Goal: Task Accomplishment & Management: Complete application form

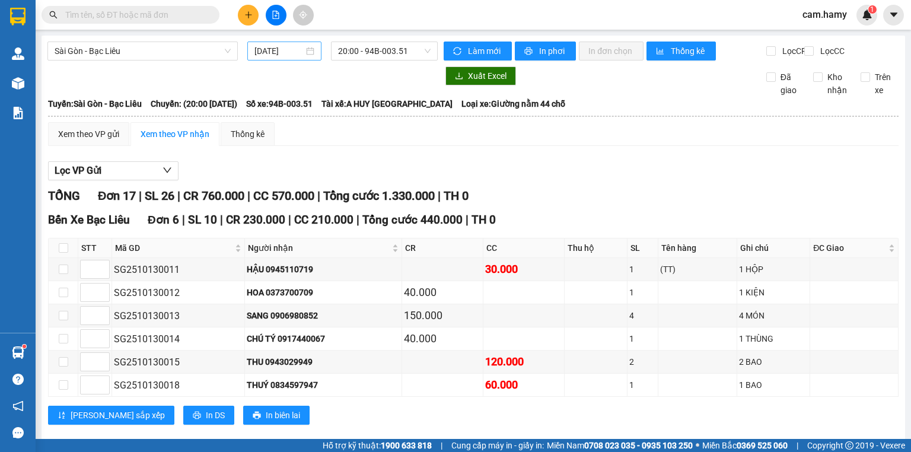
click at [294, 49] on input "[DATE]" at bounding box center [278, 50] width 49 height 13
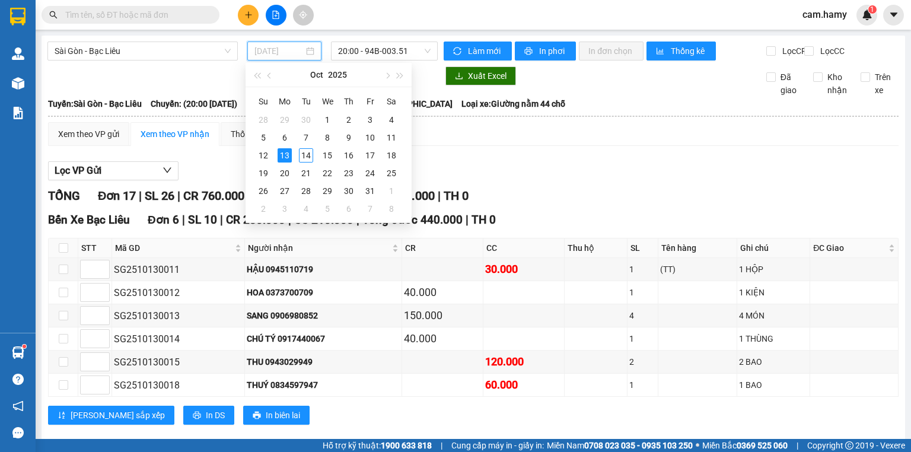
type input "[DATE]"
click at [391, 55] on span "20:00 - 94B-003.51" at bounding box center [384, 51] width 93 height 18
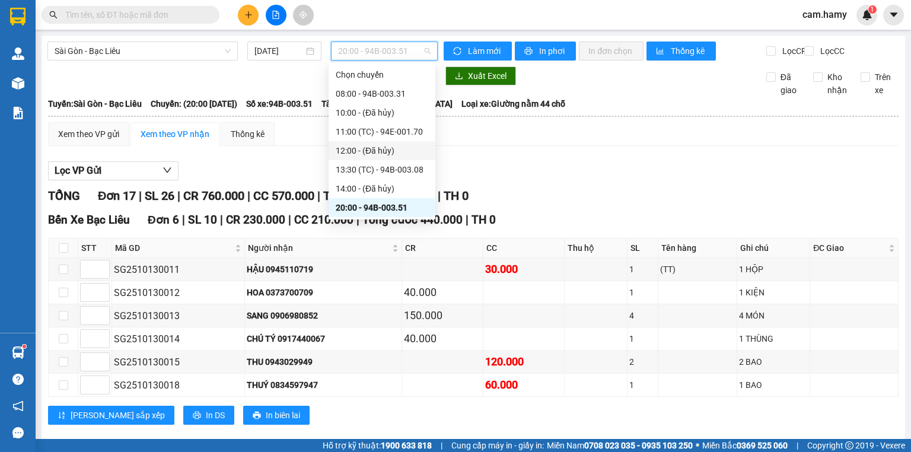
drag, startPoint x: 203, startPoint y: 46, endPoint x: 195, endPoint y: 60, distance: 16.5
click at [201, 49] on span "Sài Gòn - Bạc Liêu" at bounding box center [143, 51] width 176 height 18
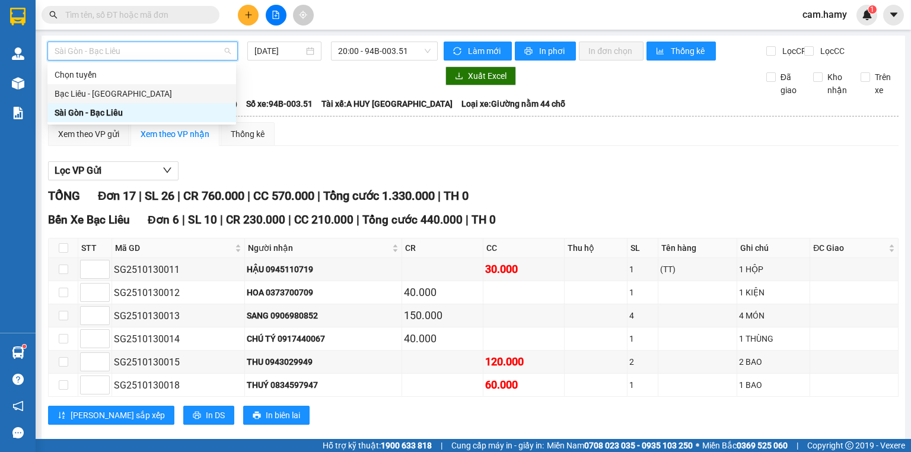
click at [180, 90] on div "Bạc Liêu - [GEOGRAPHIC_DATA]" at bounding box center [142, 93] width 174 height 13
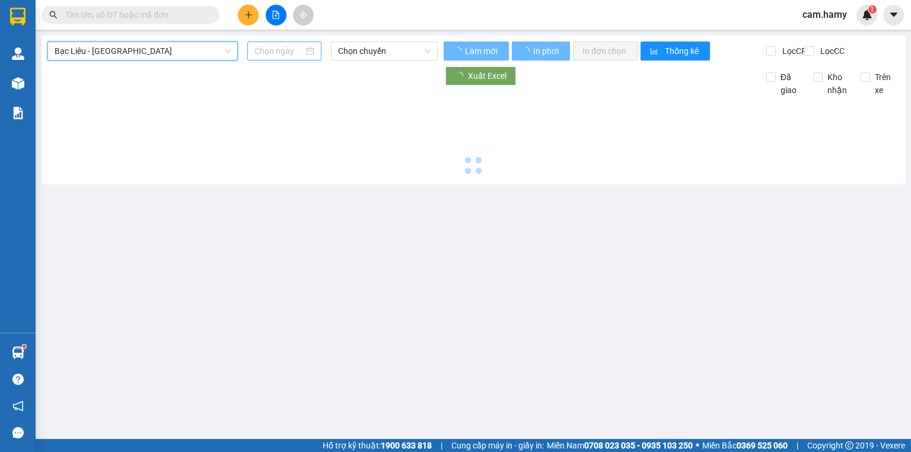
click at [284, 52] on input at bounding box center [278, 50] width 49 height 13
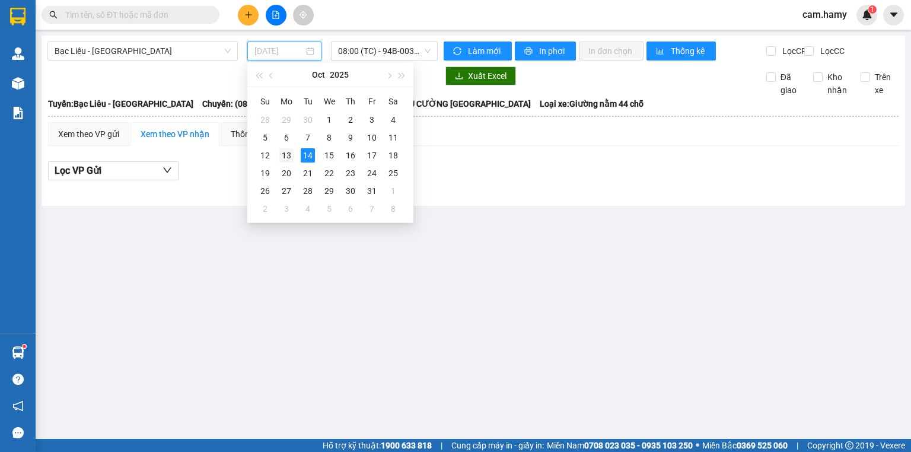
click at [288, 155] on div "13" at bounding box center [286, 155] width 14 height 14
type input "[DATE]"
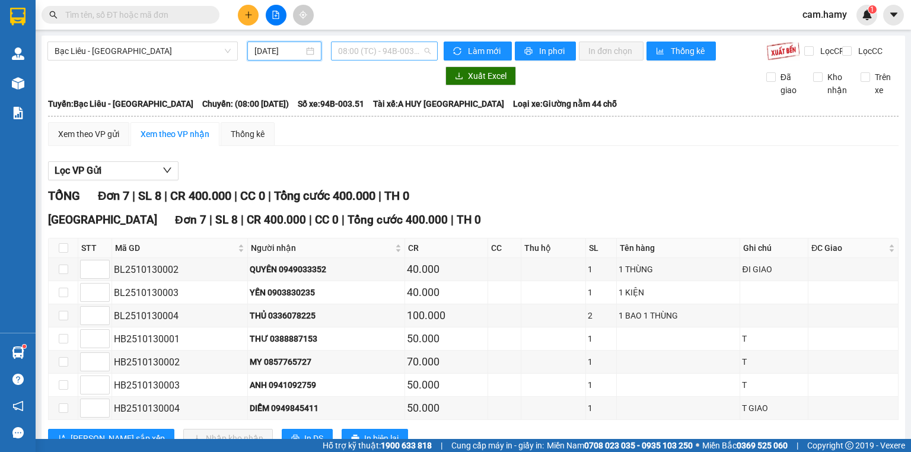
click at [369, 52] on span "08:00 (TC) - 94B-003.51" at bounding box center [384, 51] width 93 height 18
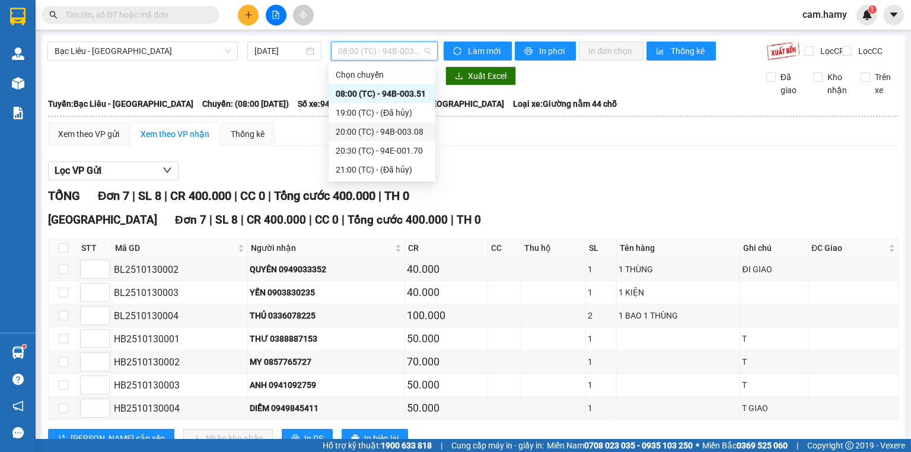
click at [383, 129] on div "20:00 (TC) - 94B-003.08" at bounding box center [382, 131] width 93 height 13
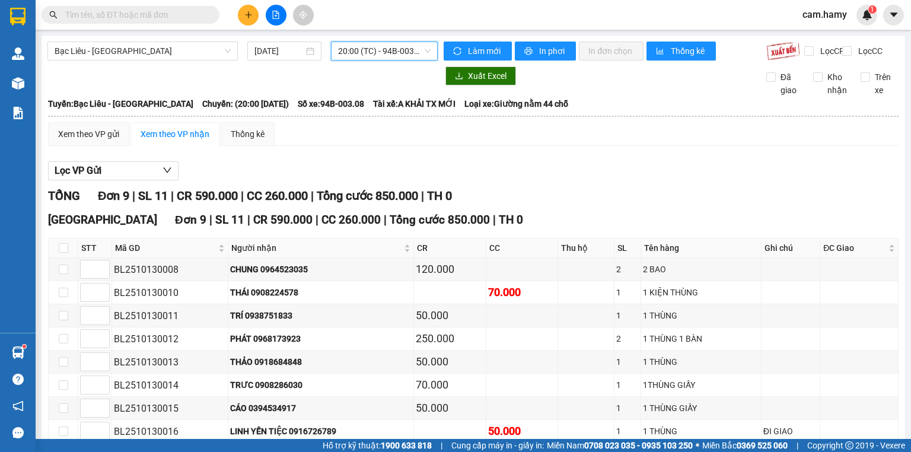
scroll to position [94, 0]
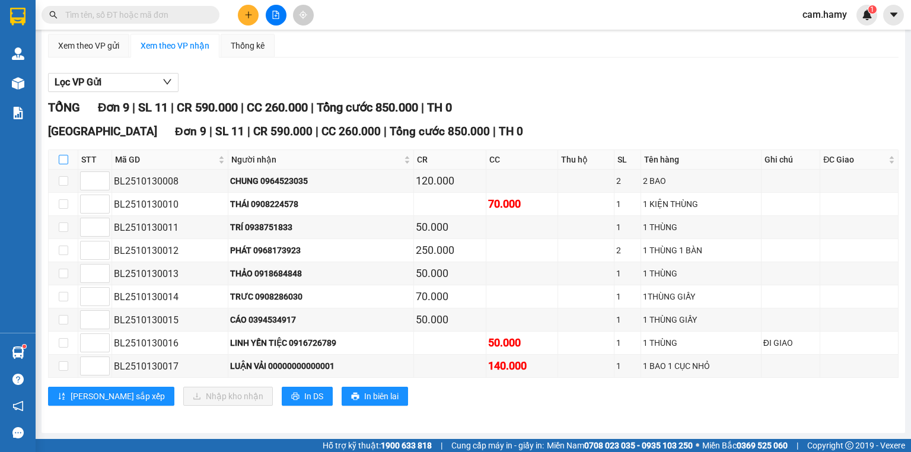
click at [60, 162] on input "checkbox" at bounding box center [63, 159] width 9 height 9
checkbox input "true"
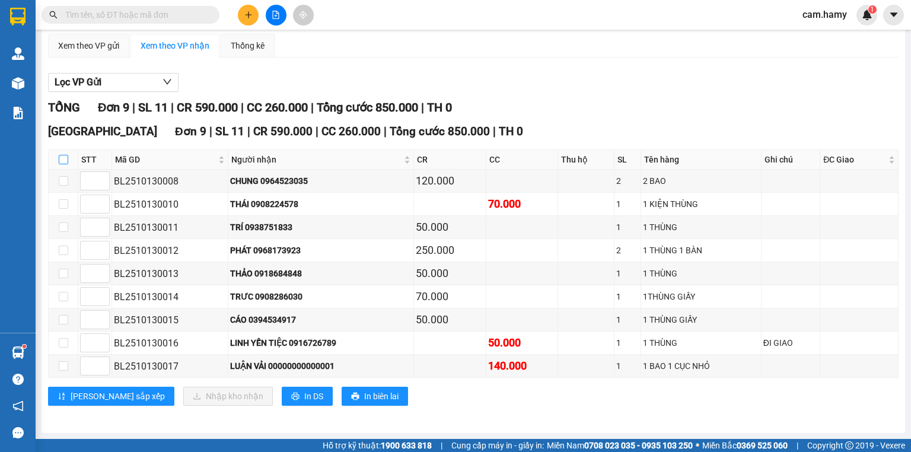
checkbox input "true"
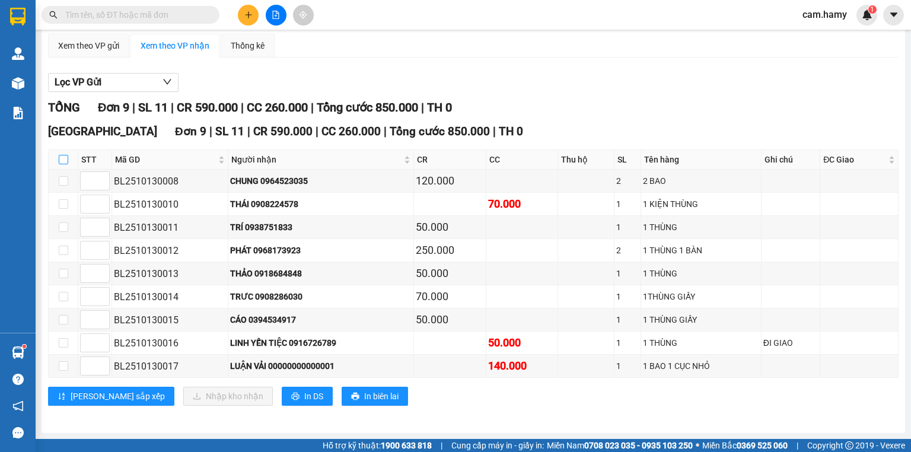
checkbox input "true"
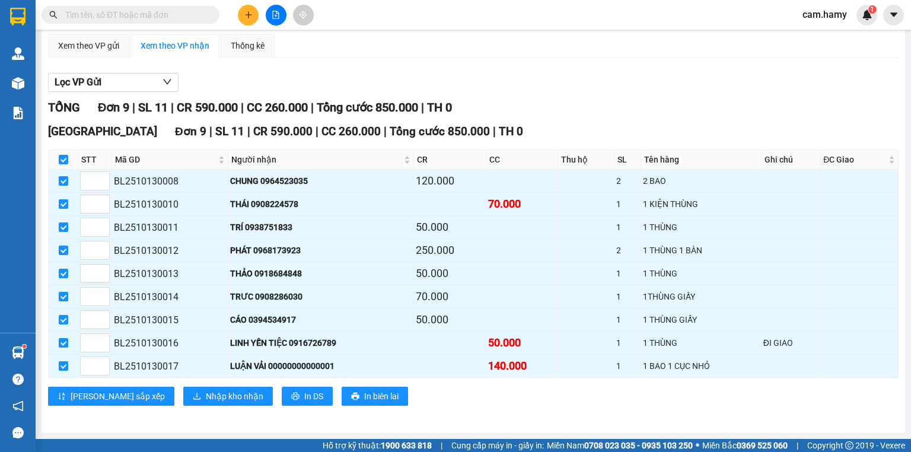
scroll to position [0, 0]
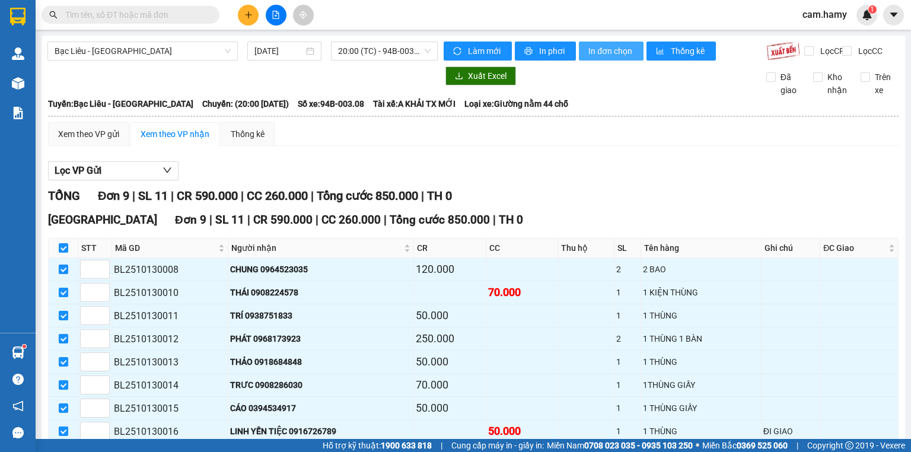
click at [608, 55] on span "In đơn chọn" at bounding box center [611, 50] width 46 height 13
click at [364, 52] on span "20:00 (TC) - 94B-003.08" at bounding box center [384, 51] width 93 height 18
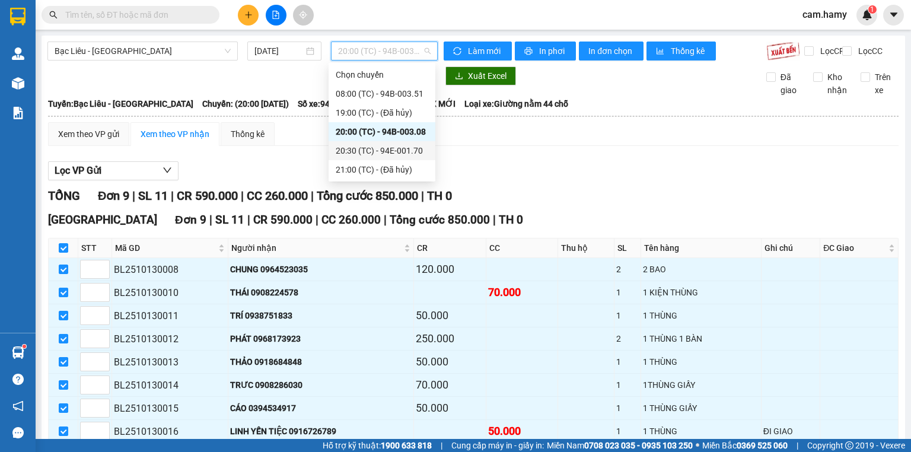
click at [394, 151] on div "20:30 (TC) - 94E-001.70" at bounding box center [382, 150] width 93 height 13
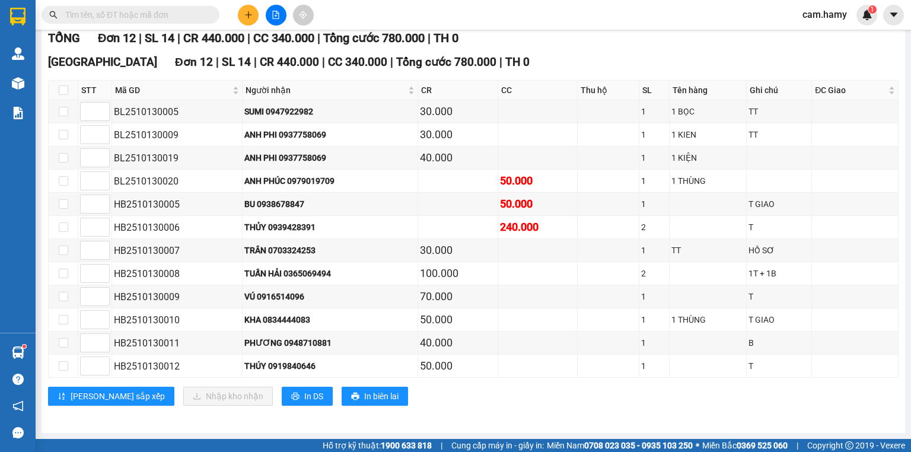
scroll to position [20, 0]
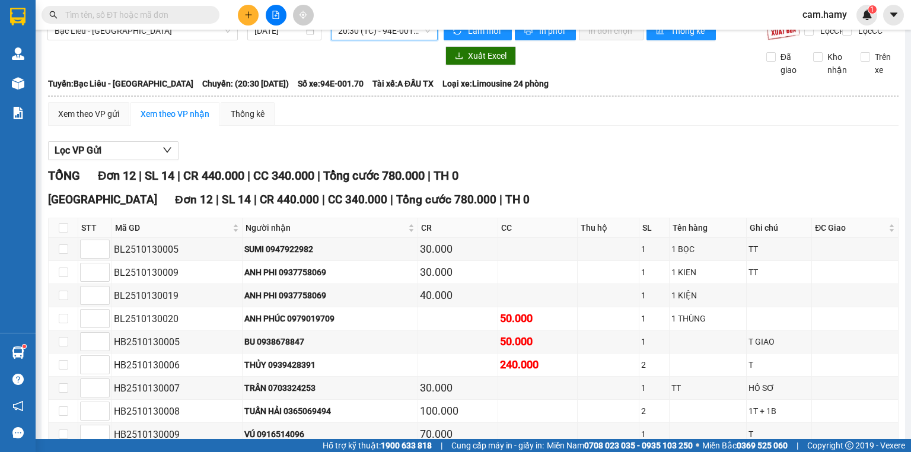
click at [56, 234] on th at bounding box center [64, 228] width 30 height 20
click at [59, 232] on input "checkbox" at bounding box center [63, 227] width 9 height 9
checkbox input "true"
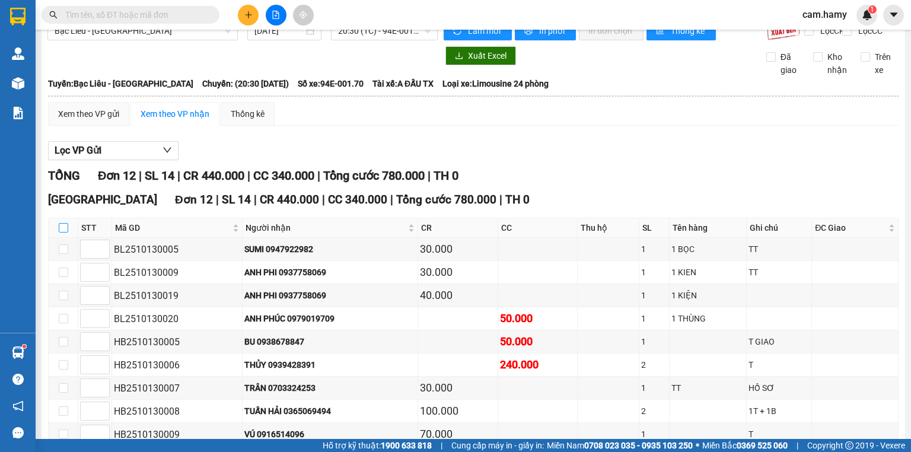
checkbox input "true"
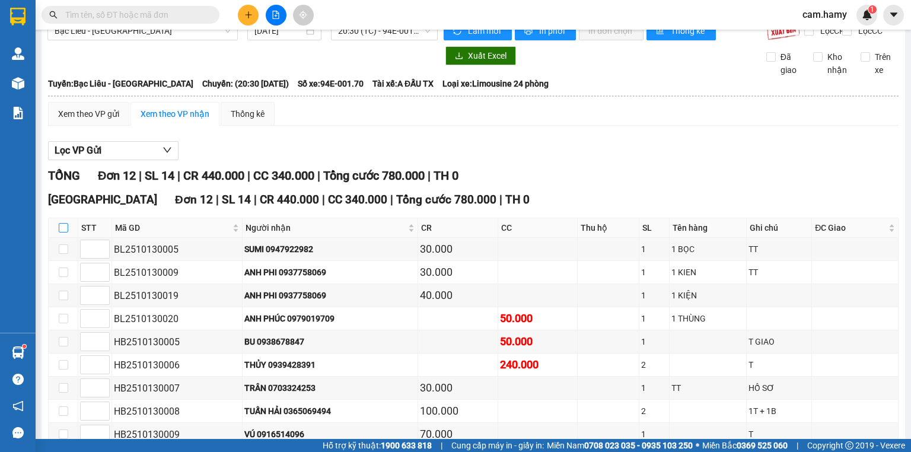
checkbox input "true"
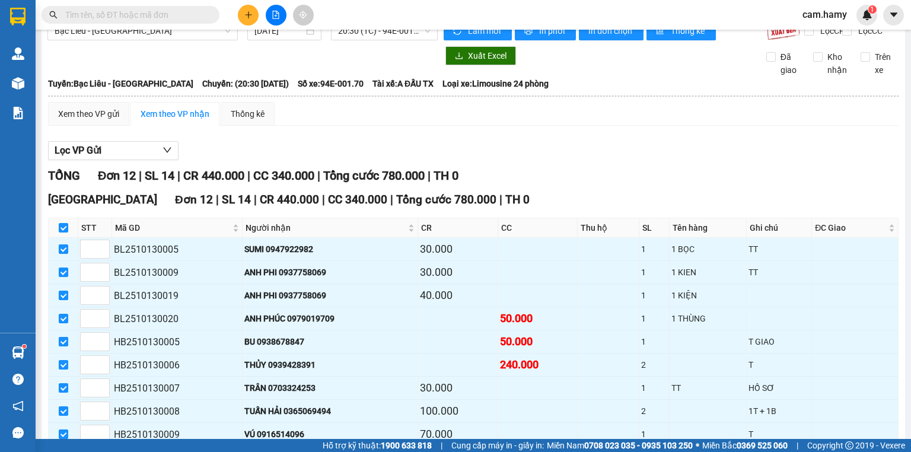
scroll to position [0, 0]
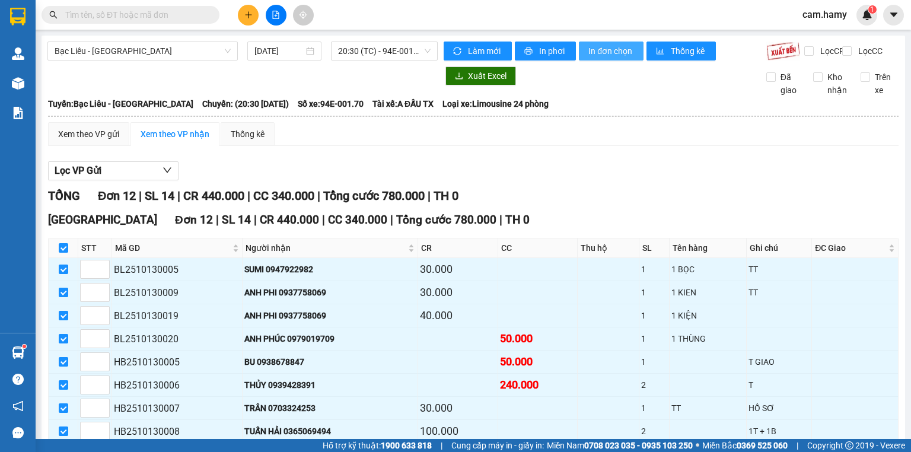
click at [628, 46] on span "In đơn chọn" at bounding box center [611, 50] width 46 height 13
click at [614, 47] on span "In đơn chọn" at bounding box center [611, 50] width 46 height 13
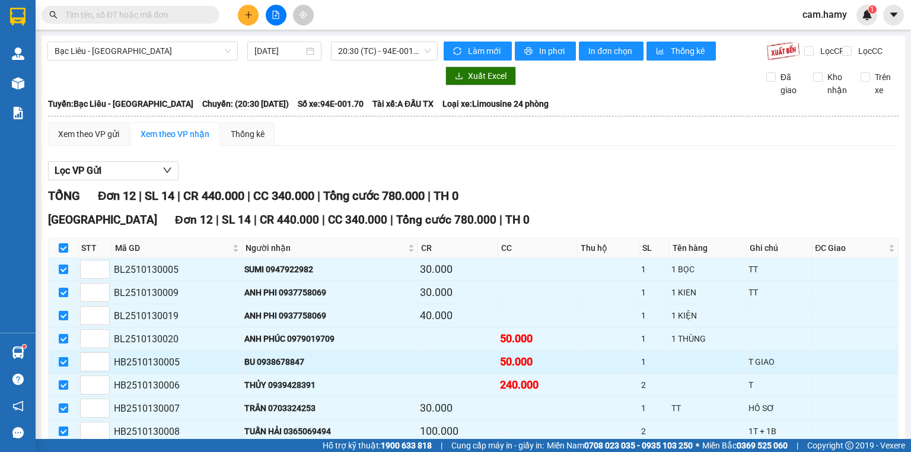
scroll to position [162, 0]
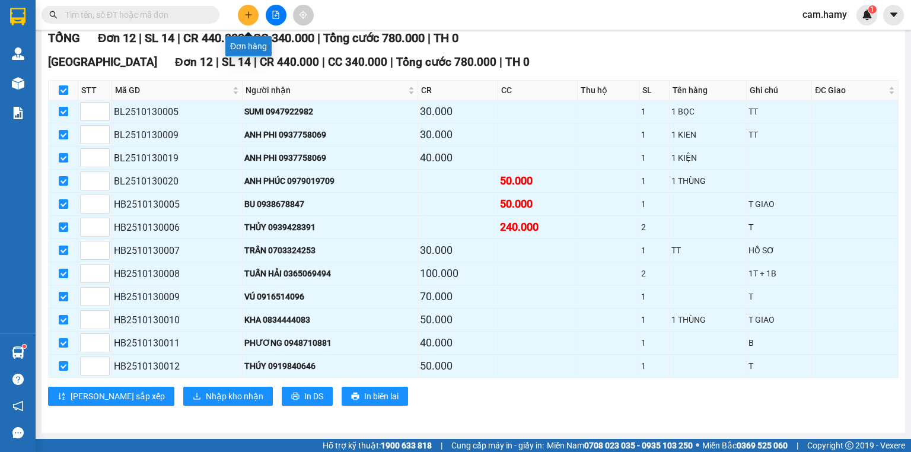
click at [244, 11] on icon "plus" at bounding box center [248, 15] width 8 height 8
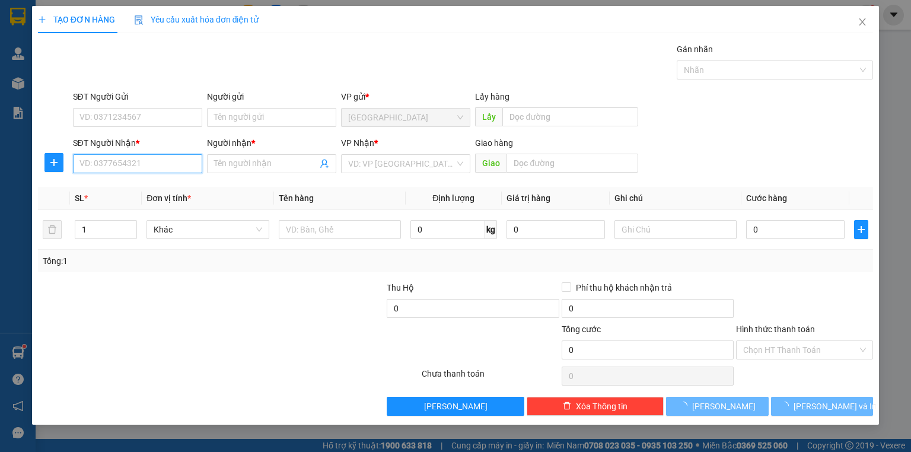
click at [133, 165] on input "SĐT Người Nhận *" at bounding box center [137, 163] width 129 height 19
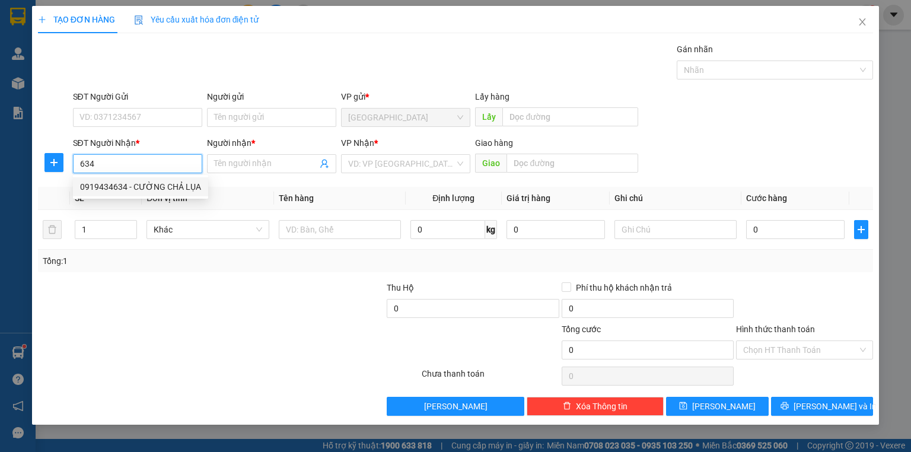
click at [154, 189] on div "0919434634 - CƯỜNG CHẢ LỤA" at bounding box center [140, 186] width 121 height 13
type input "0919434634"
type input "CƯỜNG CHẢ LỤA"
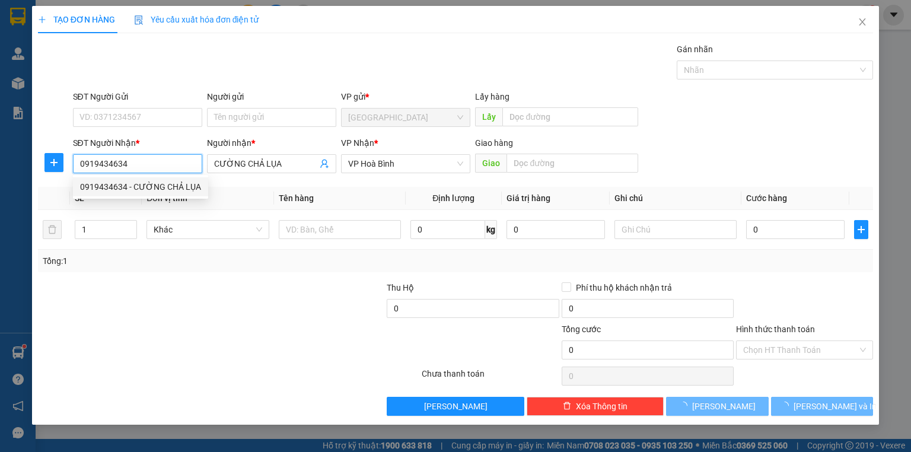
type input "560.000"
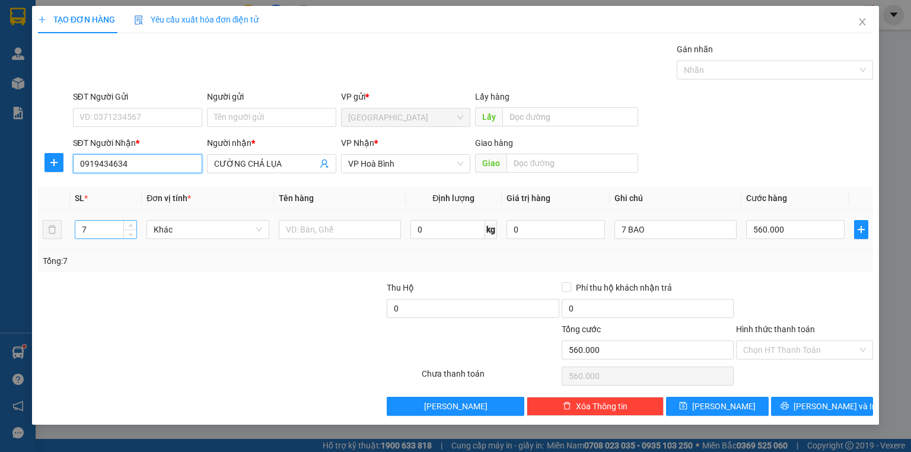
type input "0919434634"
click at [95, 235] on input "7" at bounding box center [105, 230] width 61 height 18
type input "9"
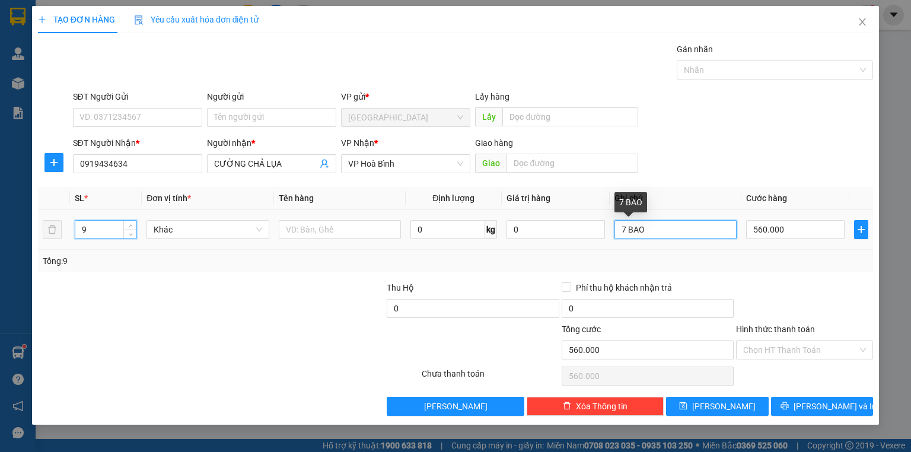
click at [626, 228] on input "7 BAO" at bounding box center [675, 229] width 122 height 19
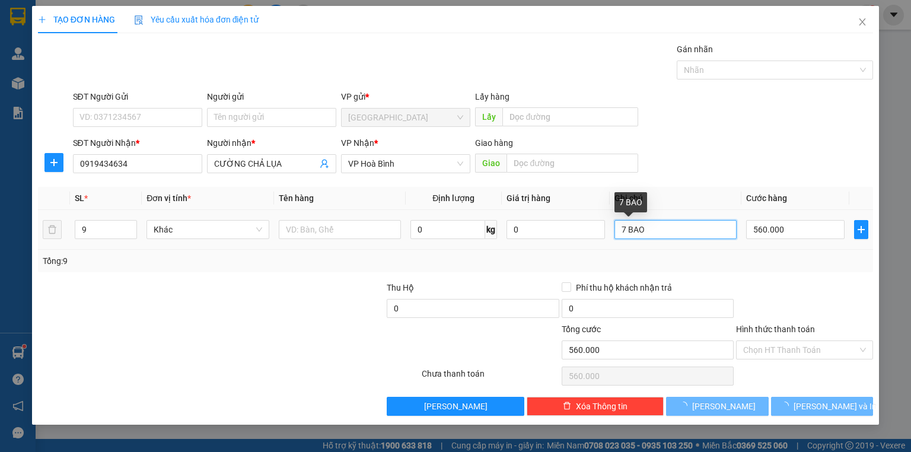
type input "BAO"
type input "0"
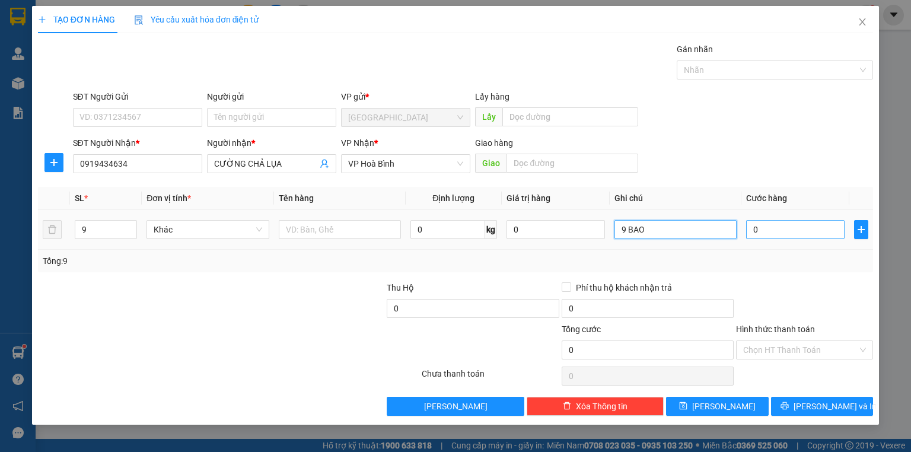
type input "9 BAO"
click at [773, 231] on input "0" at bounding box center [795, 229] width 98 height 19
type input "7"
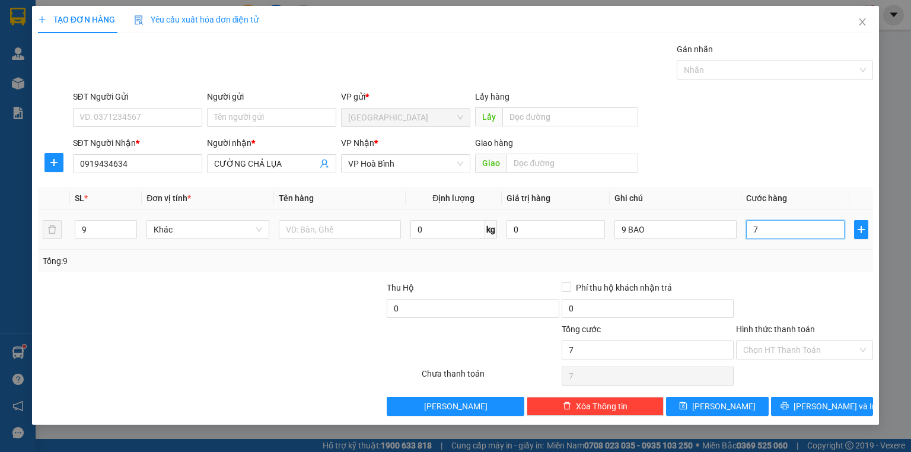
type input "72"
type input "720"
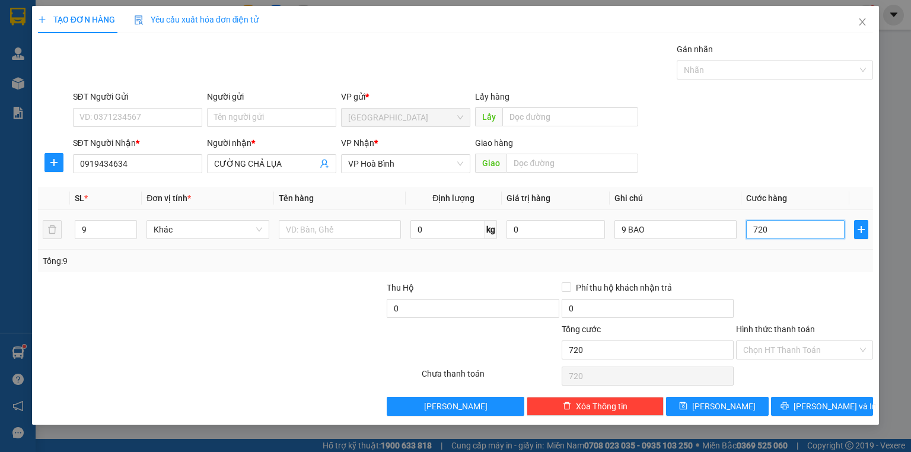
type input "720"
click at [771, 287] on div at bounding box center [804, 302] width 139 height 42
type input "720.000"
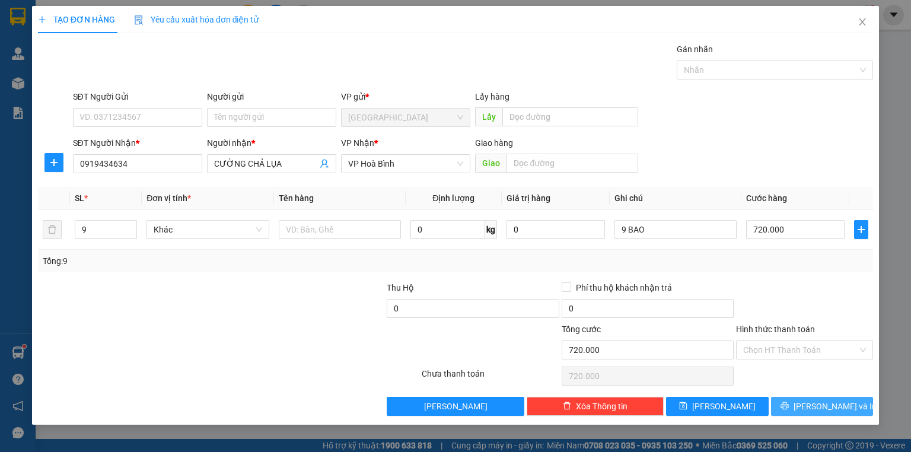
click at [807, 407] on button "[PERSON_NAME] và In" at bounding box center [822, 406] width 103 height 19
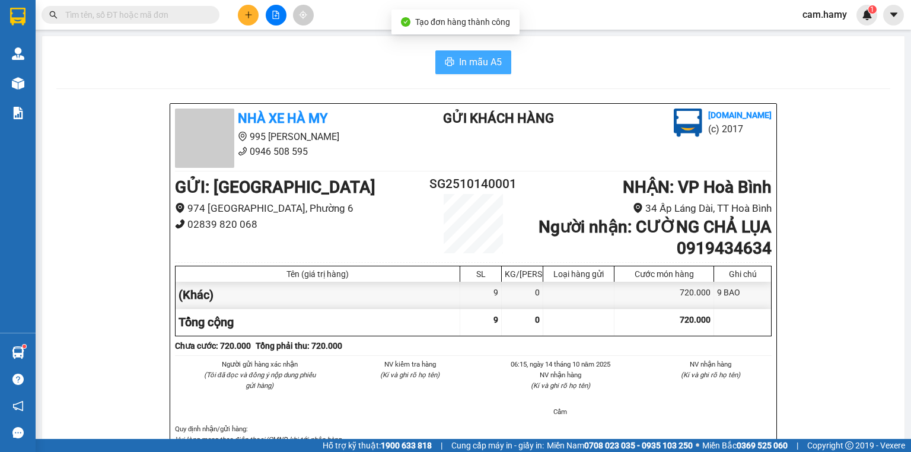
click at [466, 65] on span "In mẫu A5" at bounding box center [480, 62] width 43 height 15
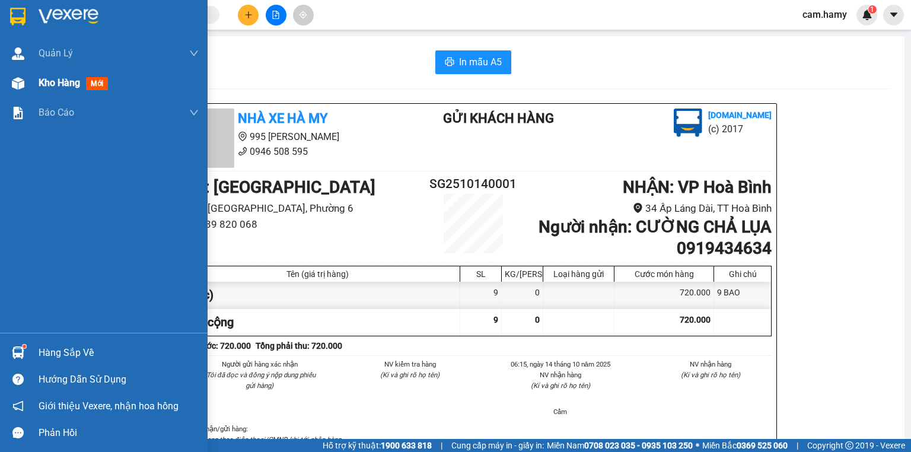
click at [50, 79] on span "Kho hàng" at bounding box center [60, 82] width 42 height 11
